Goal: Task Accomplishment & Management: Manage account settings

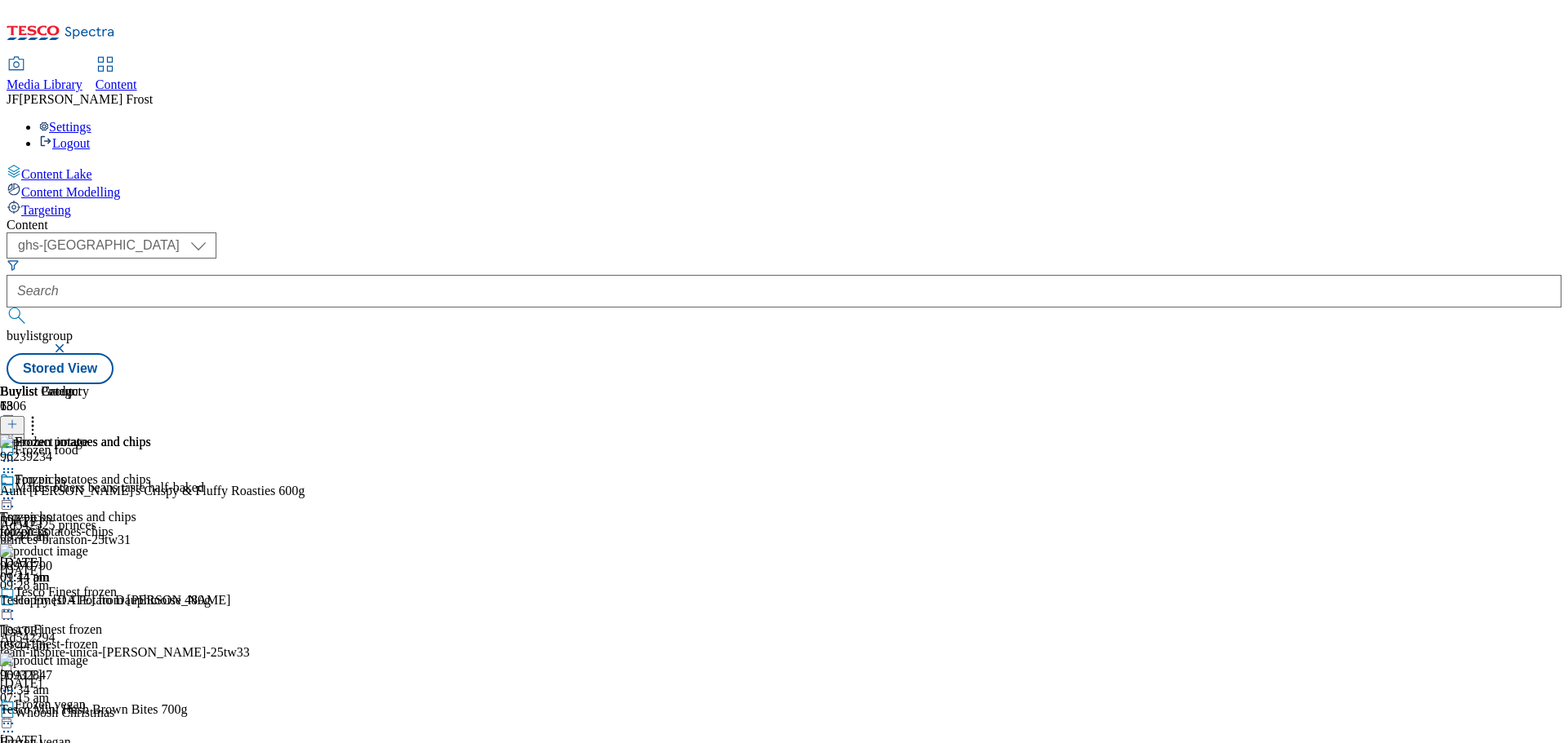
select select "ghs-uk"
click at [16, 490] on icon at bounding box center [8, 498] width 16 height 16
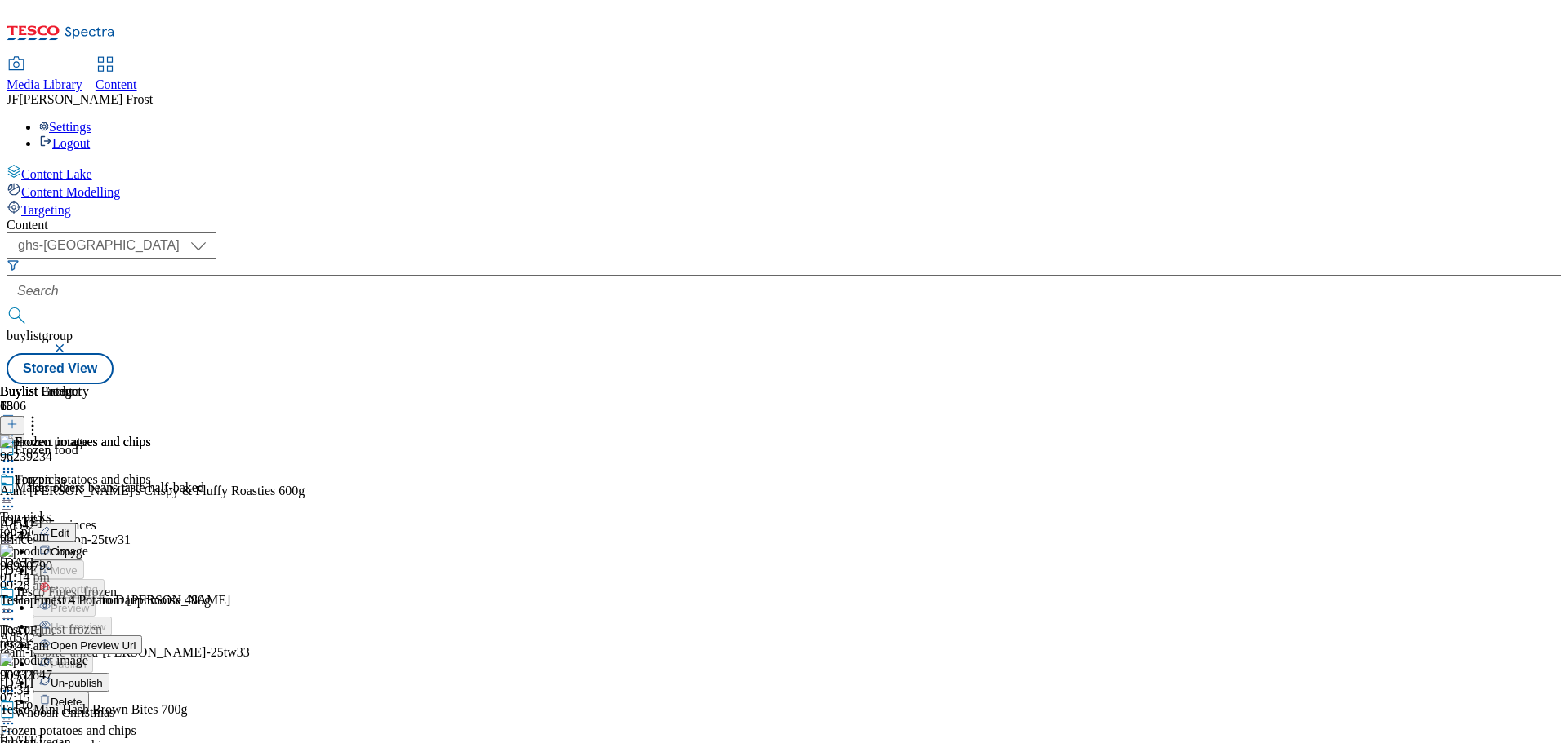
click at [16, 490] on icon at bounding box center [8, 498] width 16 height 16
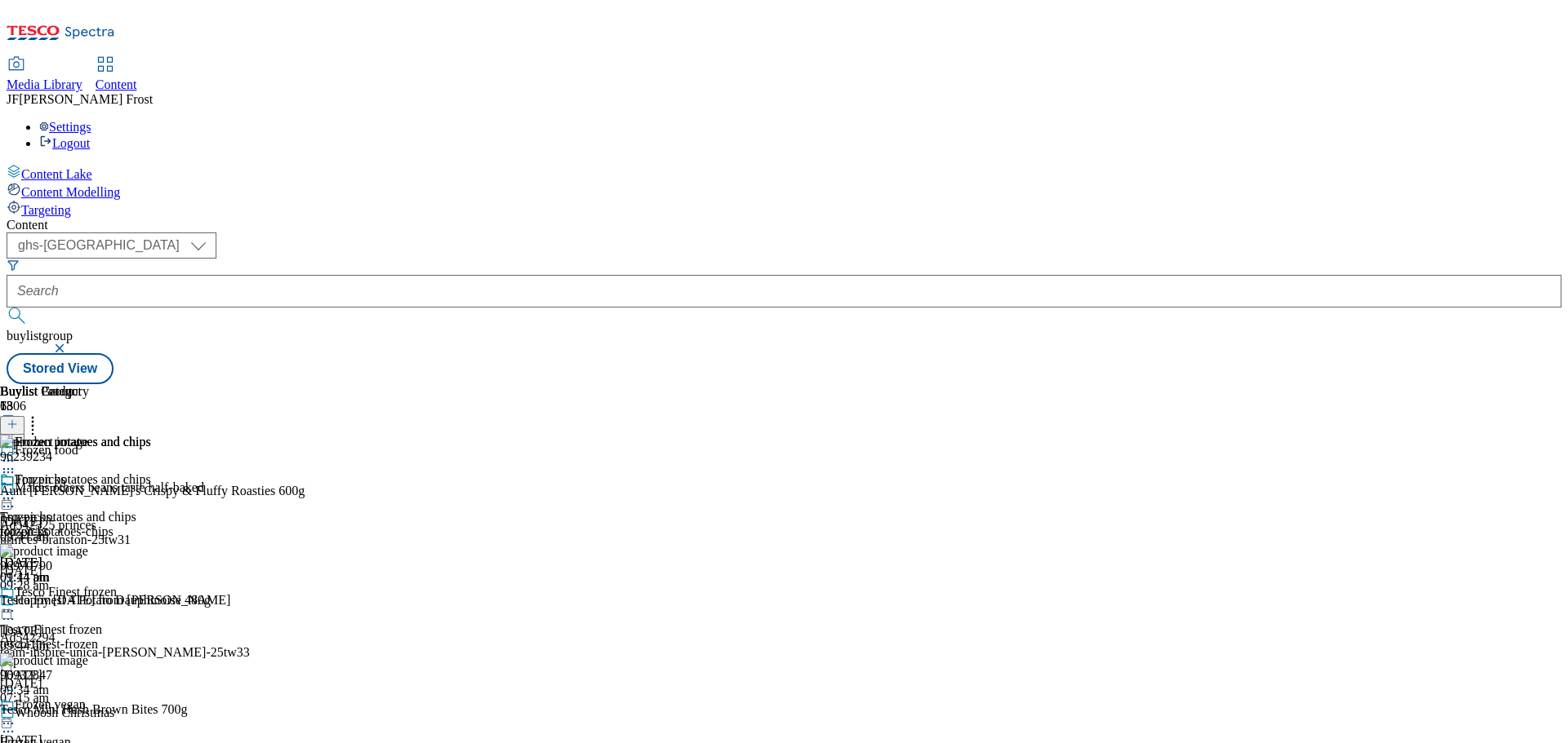
click at [1534, 120] on div "Settings Logout" at bounding box center [783, 135] width 1554 height 31
click at [90, 136] on link "Logout" at bounding box center [65, 142] width 50 height 13
